Goal: Navigation & Orientation: Find specific page/section

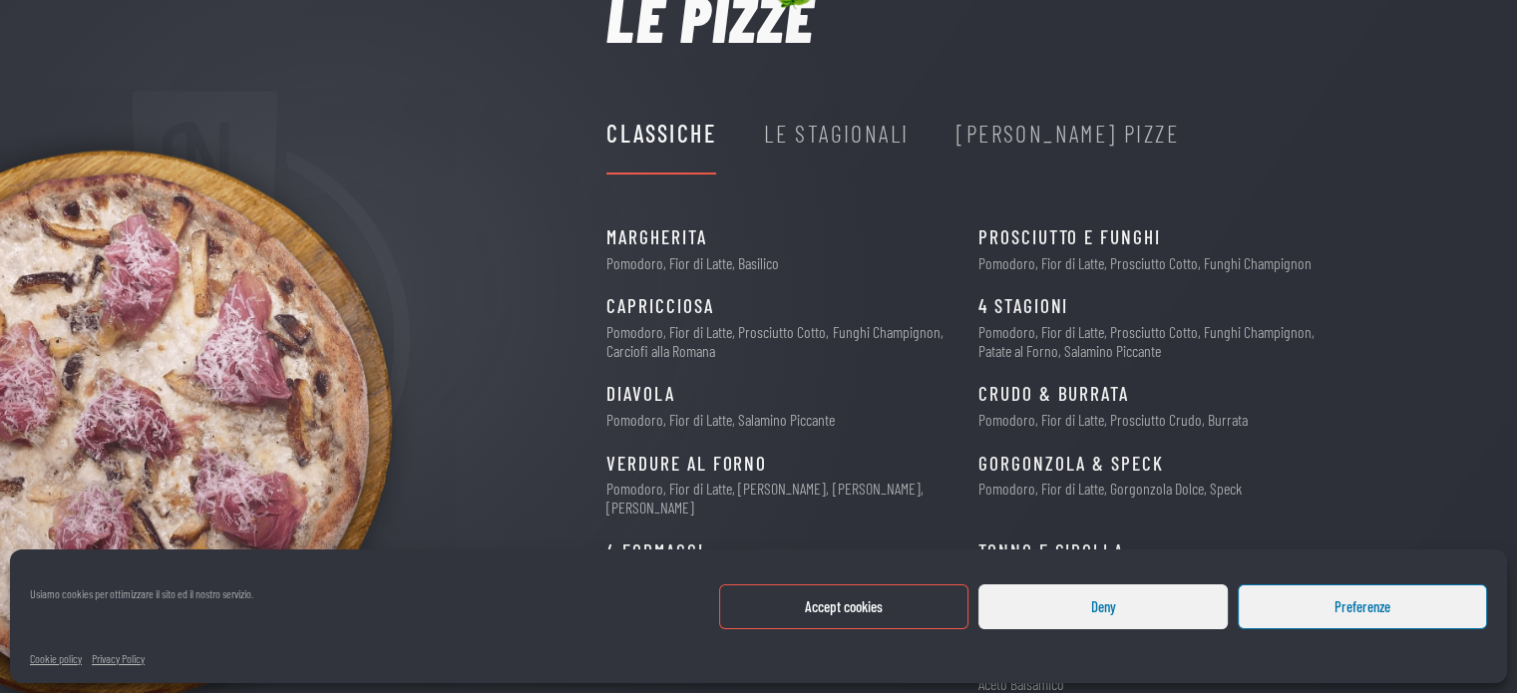
scroll to position [359, 0]
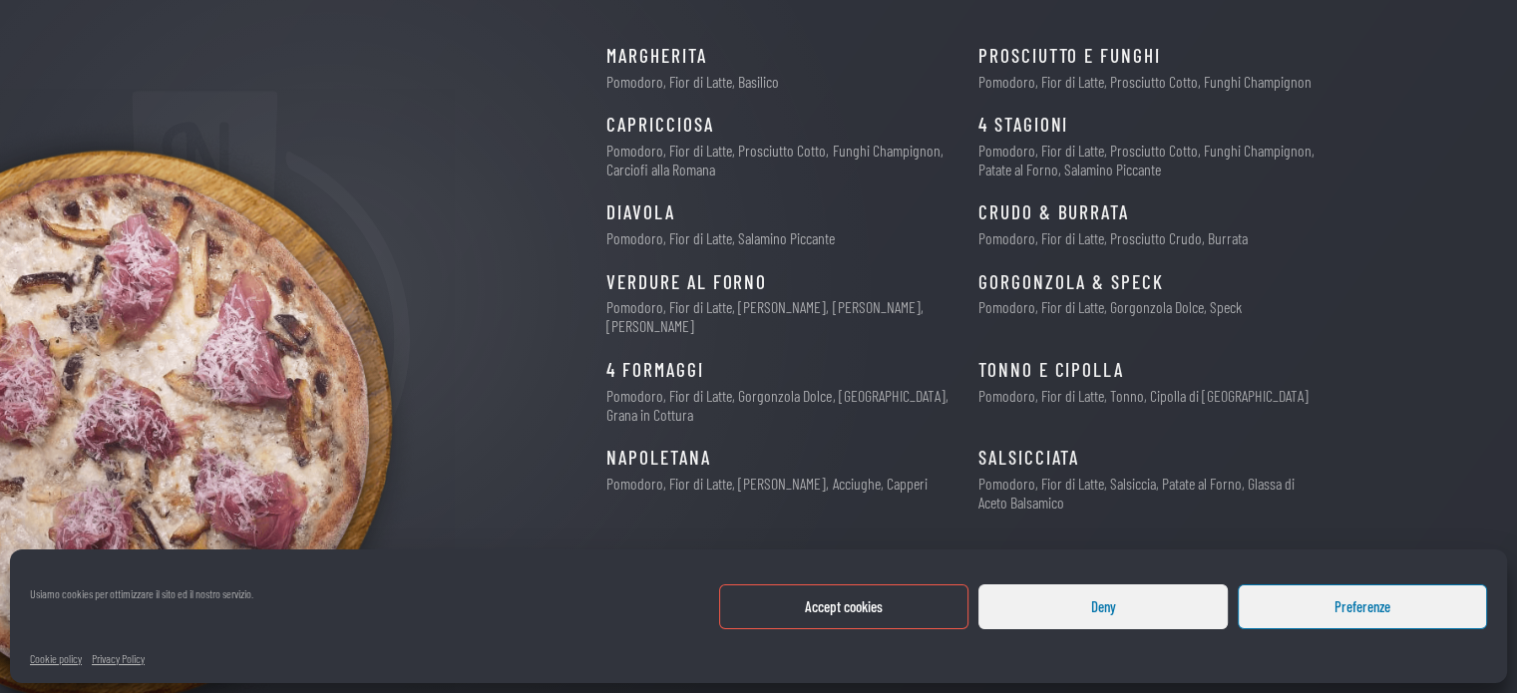
drag, startPoint x: 828, startPoint y: 604, endPoint x: 833, endPoint y: 594, distance: 11.2
click at [829, 600] on button "Accept cookies" at bounding box center [843, 606] width 249 height 45
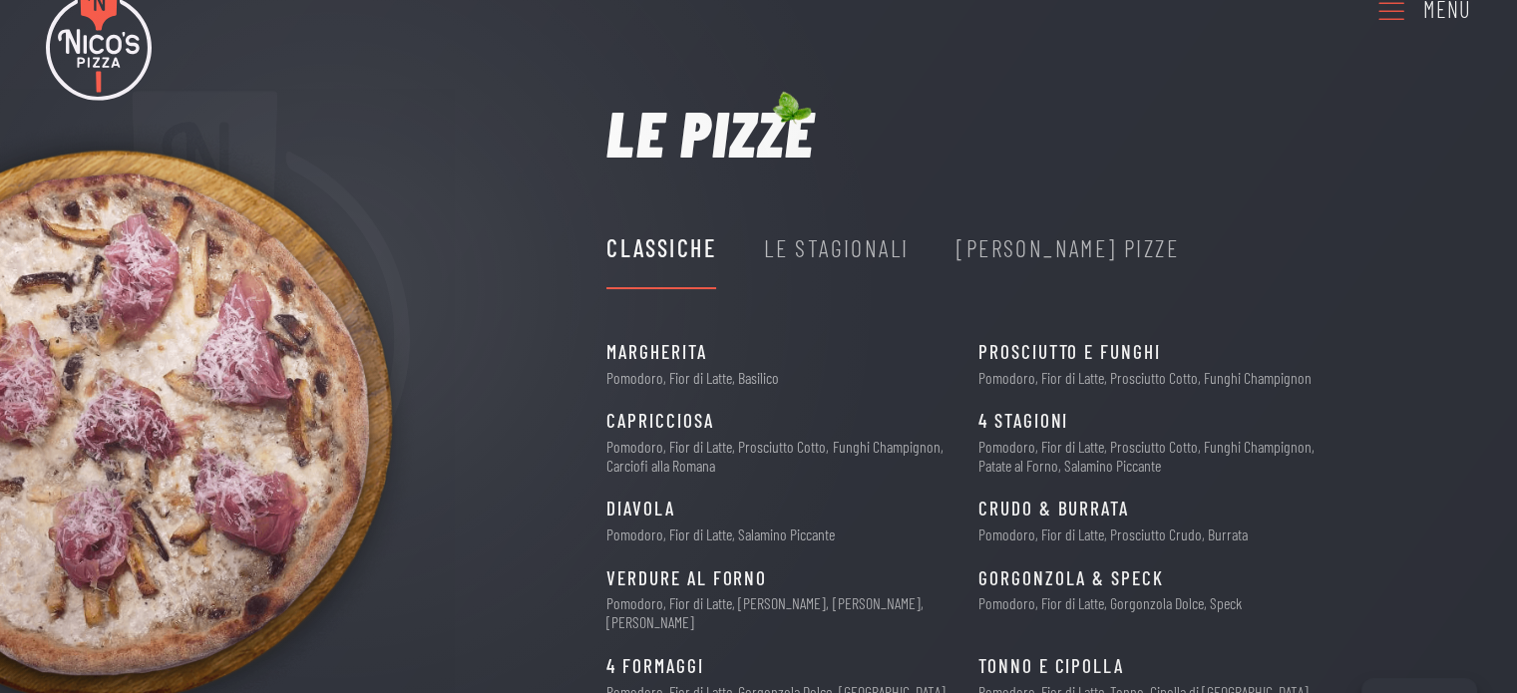
scroll to position [60, 0]
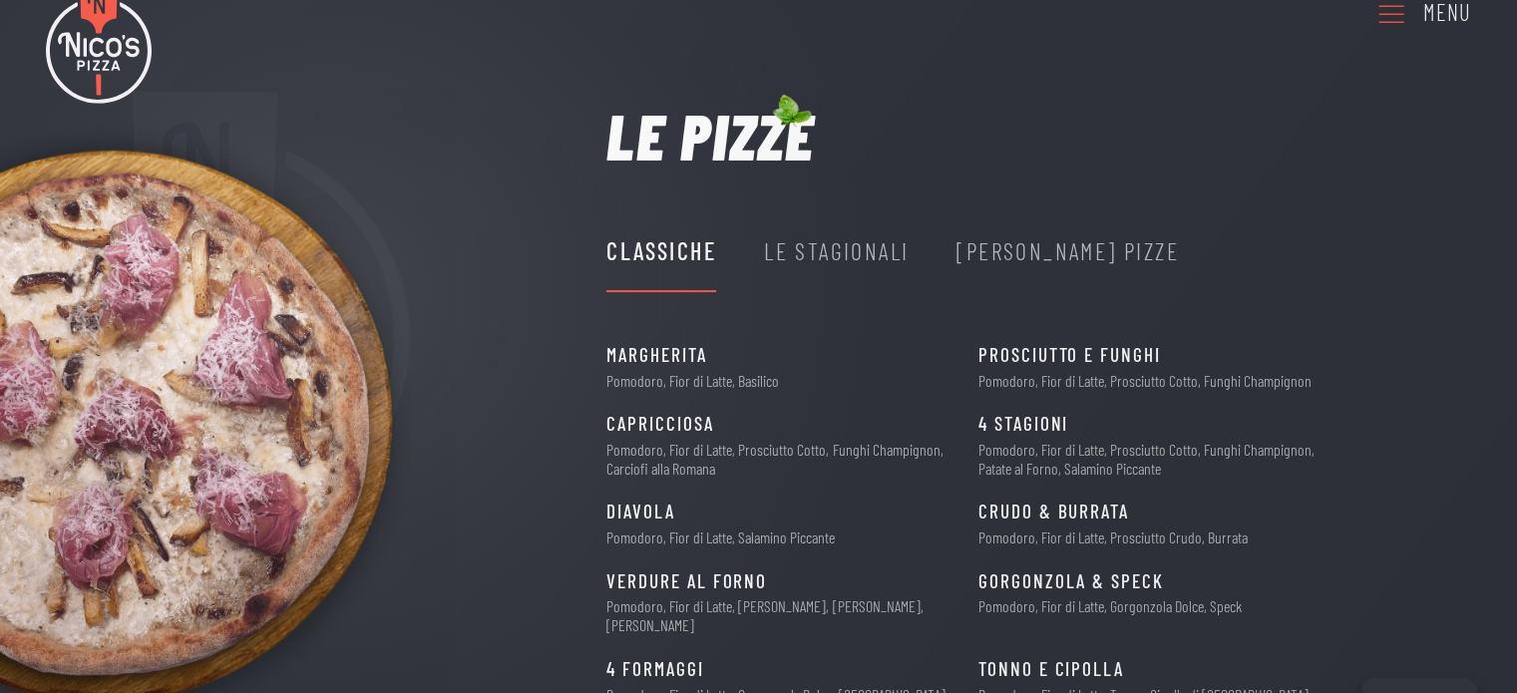
click at [826, 254] on div "Le Stagionali" at bounding box center [836, 251] width 145 height 38
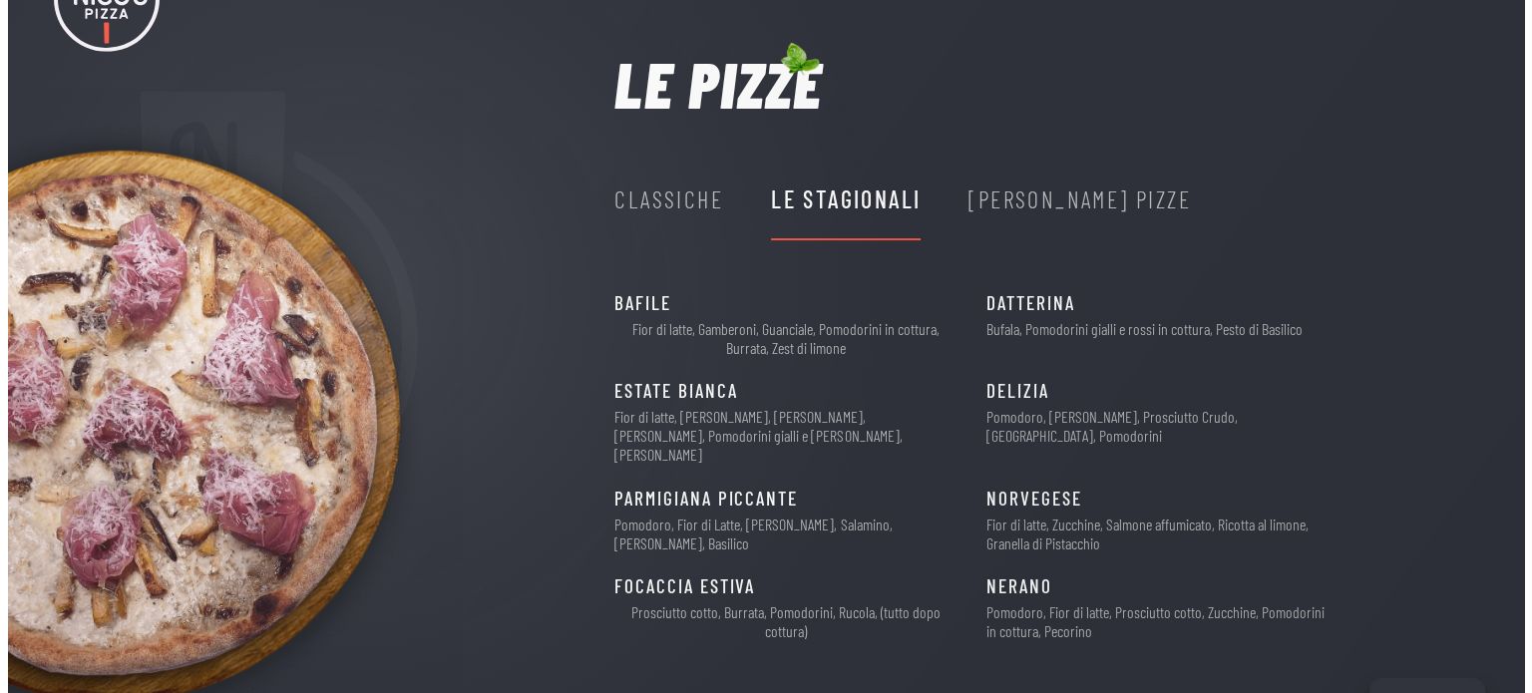
scroll to position [0, 0]
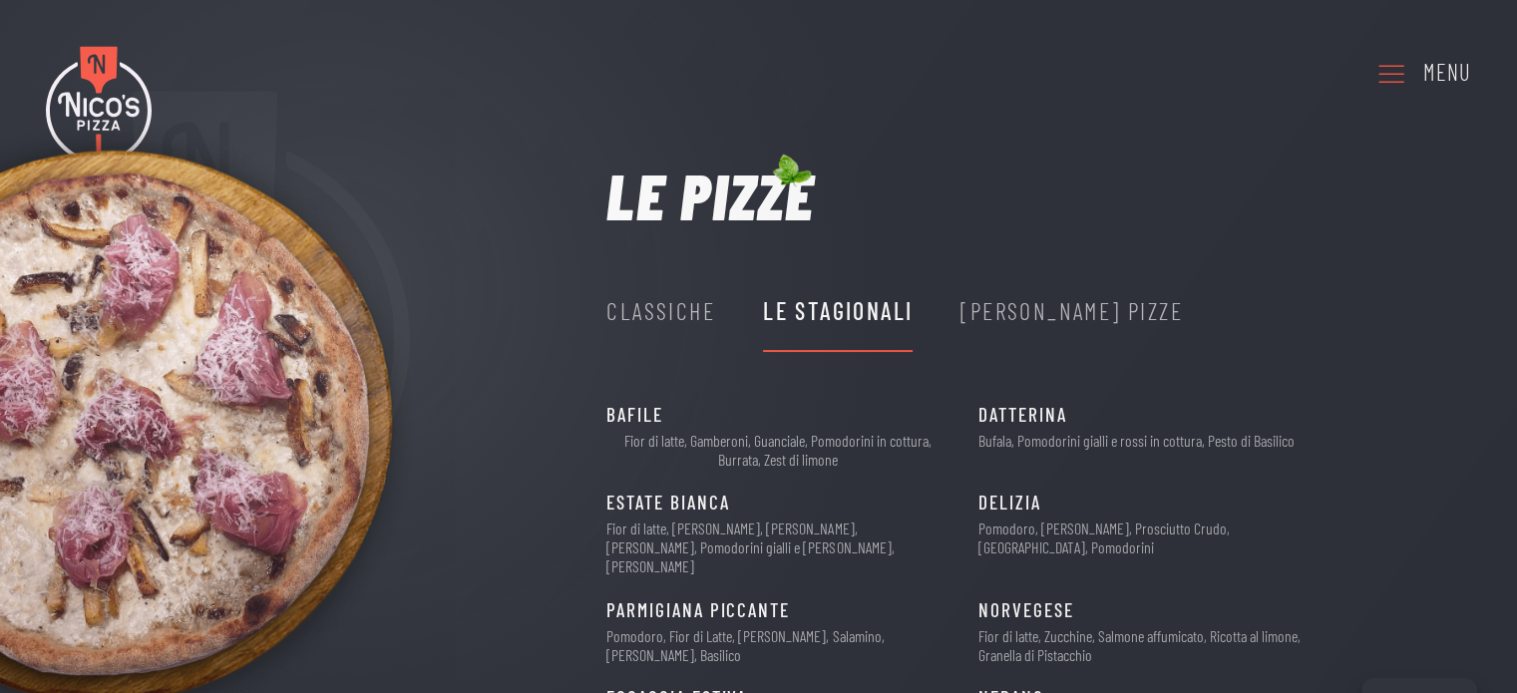
click at [109, 92] on img at bounding box center [227, 425] width 455 height 673
click at [1433, 79] on div "Menu" at bounding box center [1447, 73] width 48 height 36
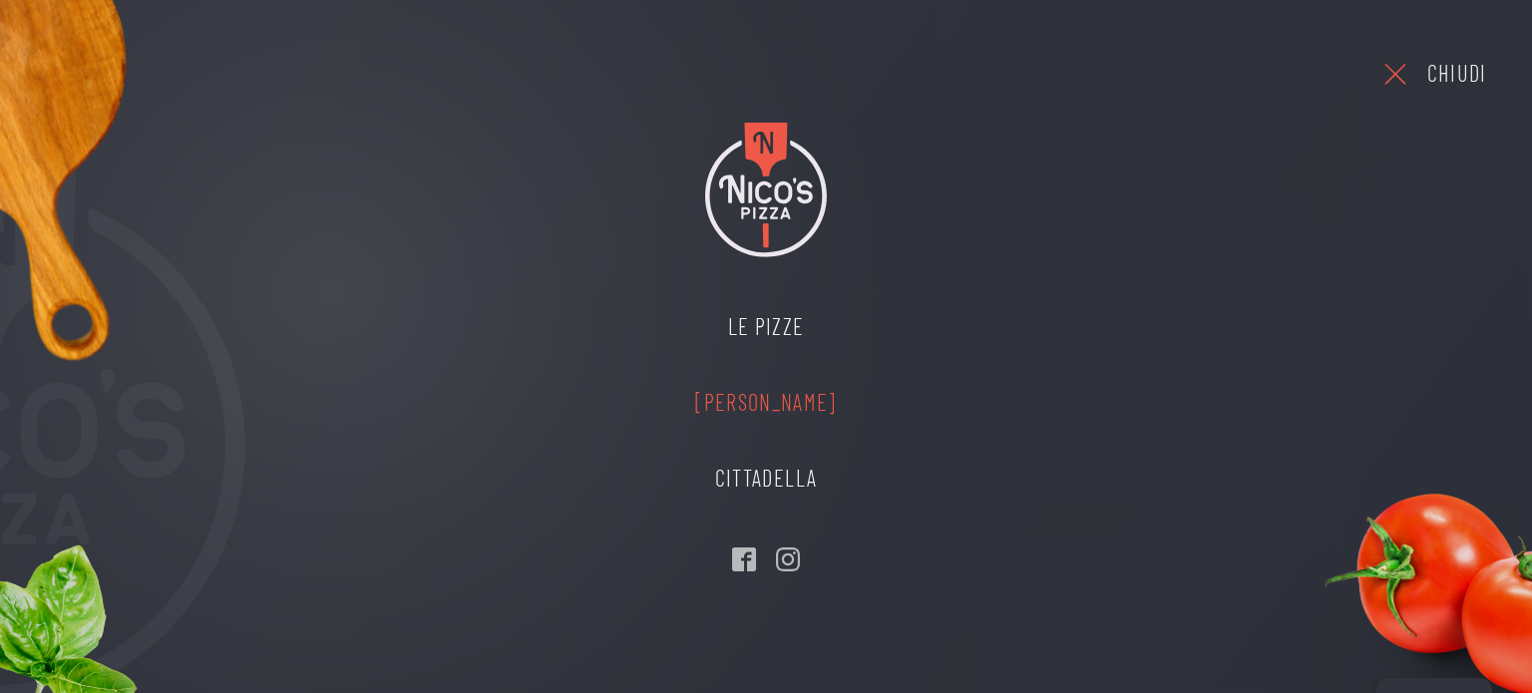
click at [836, 406] on link "[PERSON_NAME]" at bounding box center [765, 403] width 181 height 76
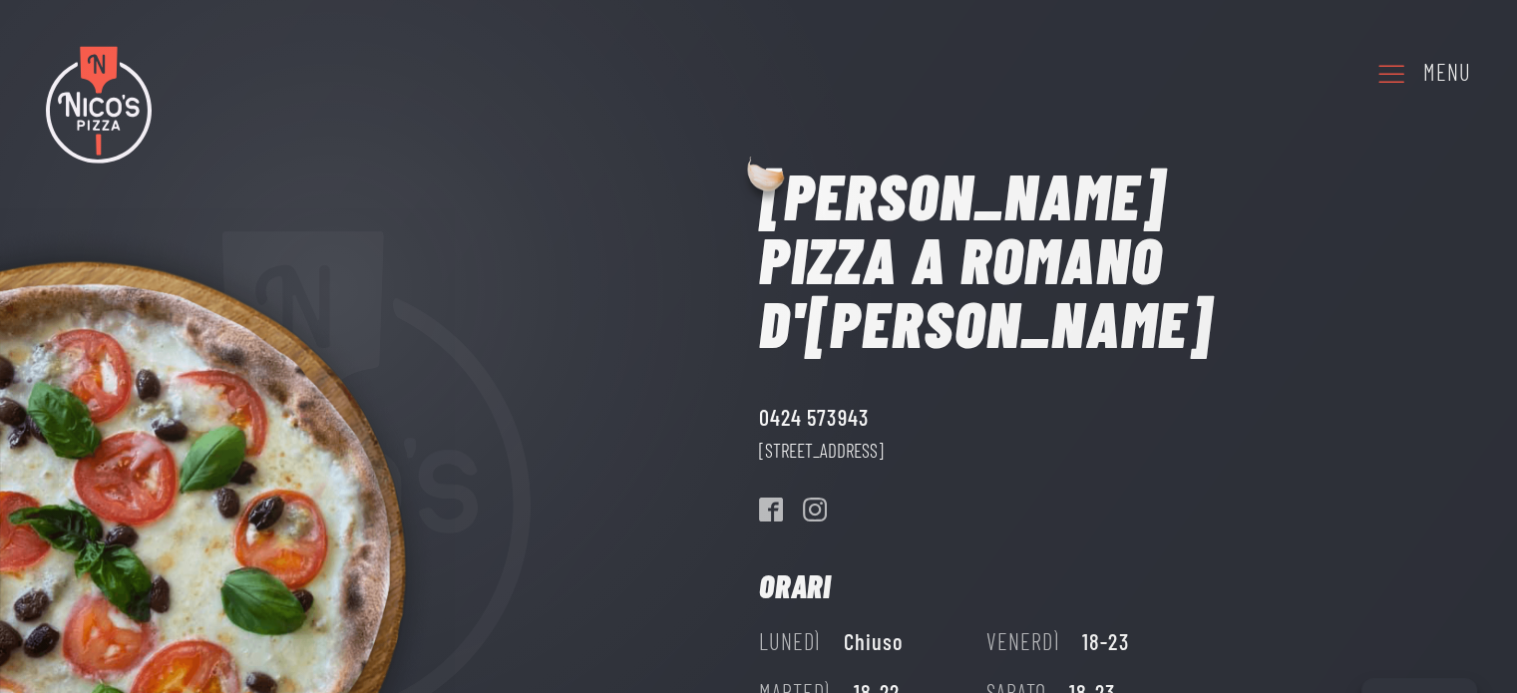
click at [1401, 72] on icon at bounding box center [1391, 73] width 32 height 55
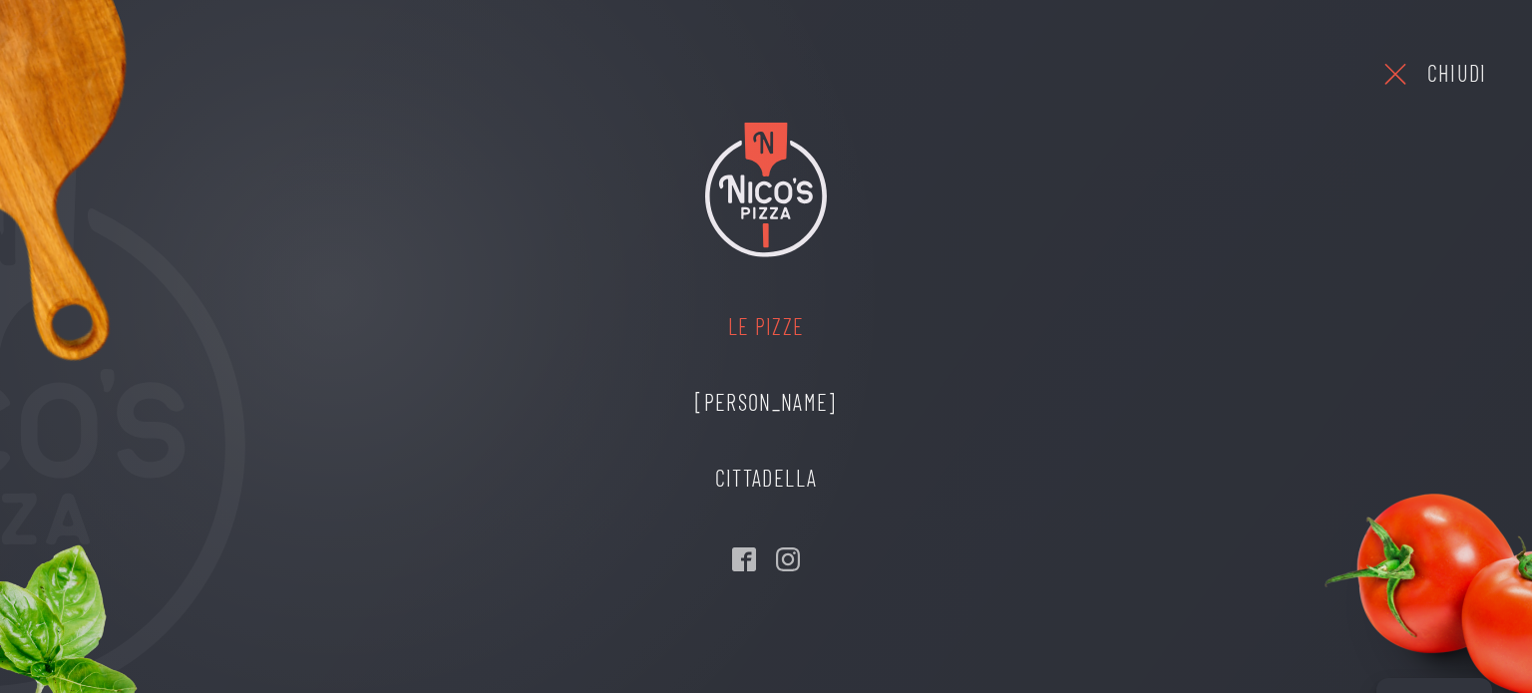
click at [776, 326] on link "Le Pizze" at bounding box center [765, 327] width 181 height 76
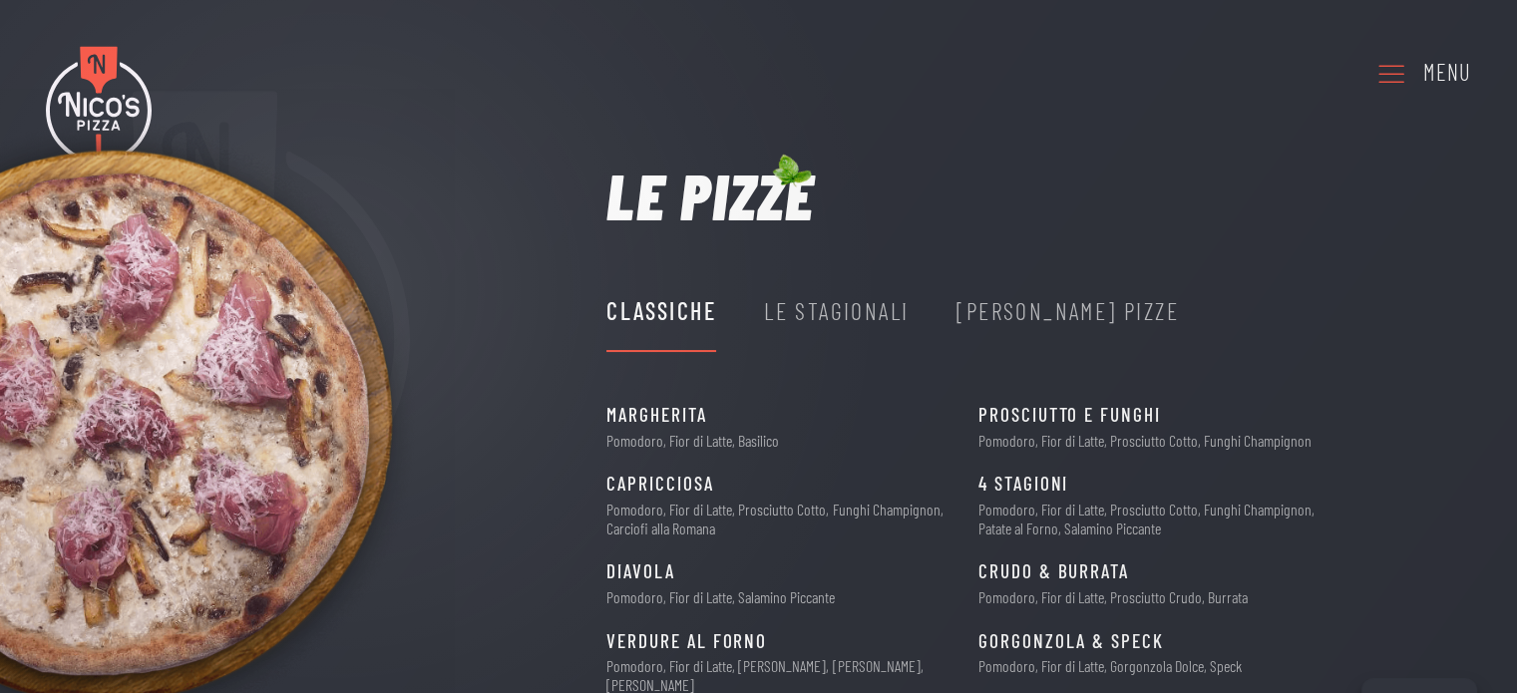
click at [834, 315] on div "Le Stagionali" at bounding box center [836, 311] width 145 height 38
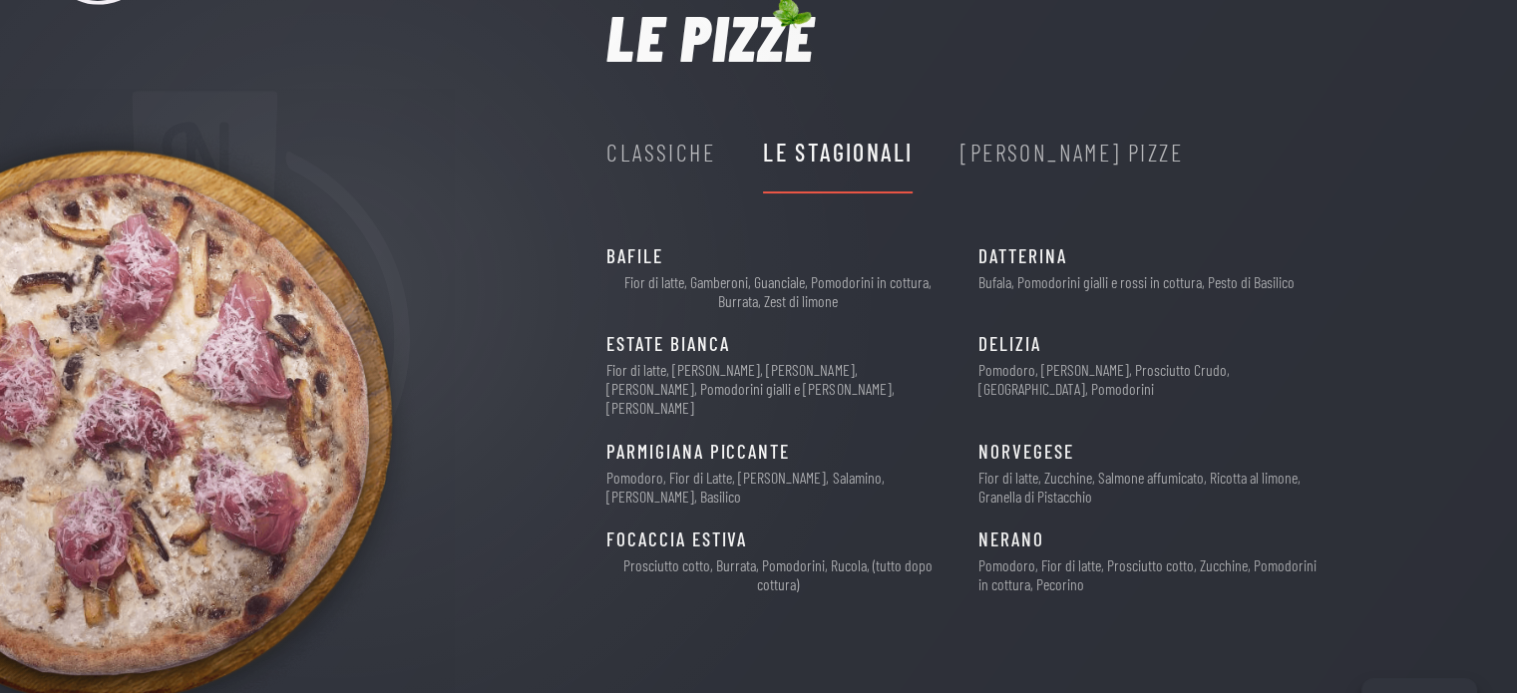
scroll to position [239, 0]
